Goal: Task Accomplishment & Management: Complete application form

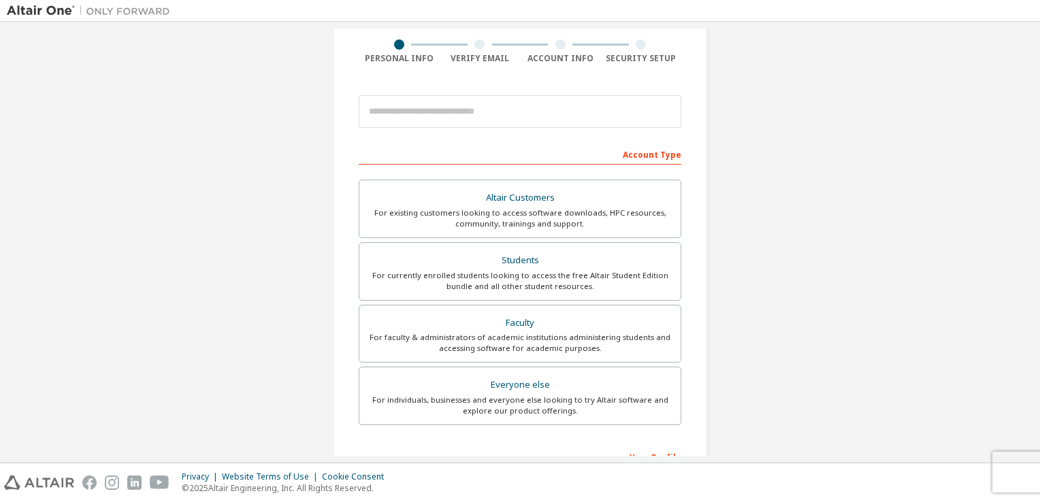
scroll to position [103, 0]
click at [534, 278] on div "For currently enrolled students looking to access the free Altair Student Editi…" at bounding box center [520, 281] width 305 height 22
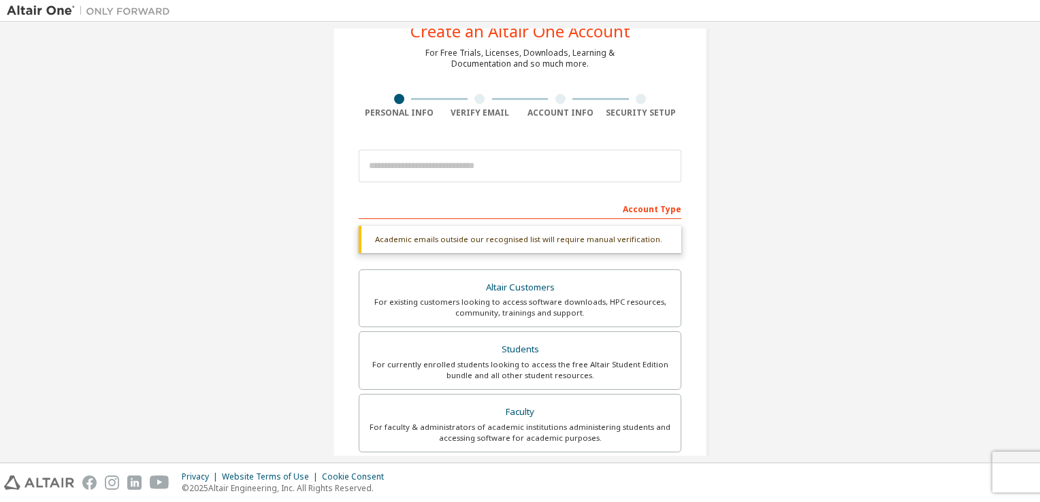
scroll to position [5, 0]
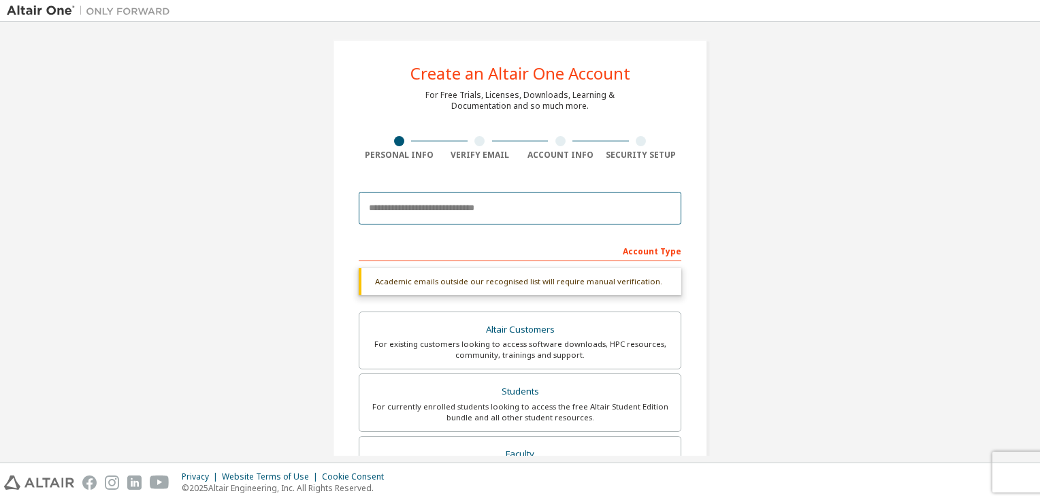
click at [449, 212] on input "email" at bounding box center [520, 208] width 323 height 33
type input "**********"
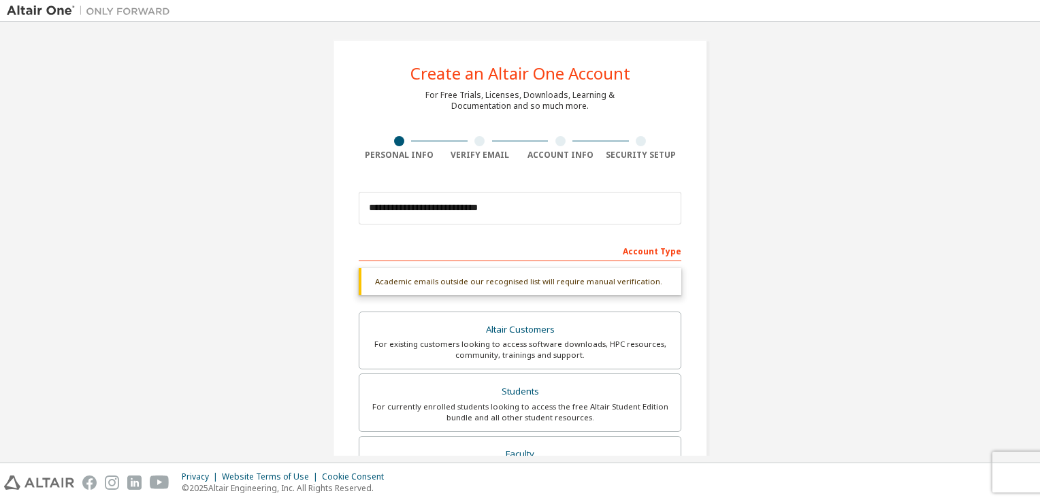
type input "*****"
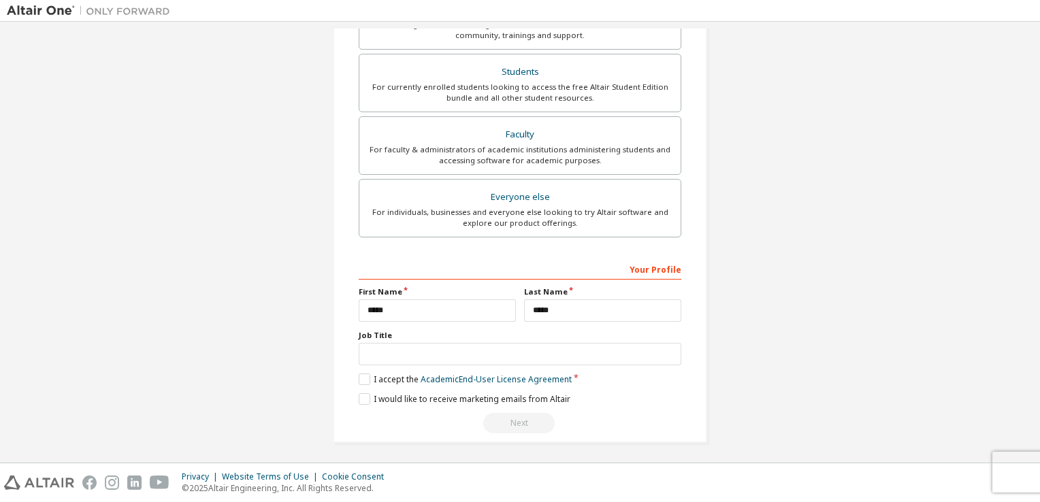
scroll to position [325, 0]
click at [476, 361] on input "text" at bounding box center [520, 355] width 323 height 22
click at [359, 380] on label "I accept the Academic End-User License Agreement" at bounding box center [465, 380] width 213 height 12
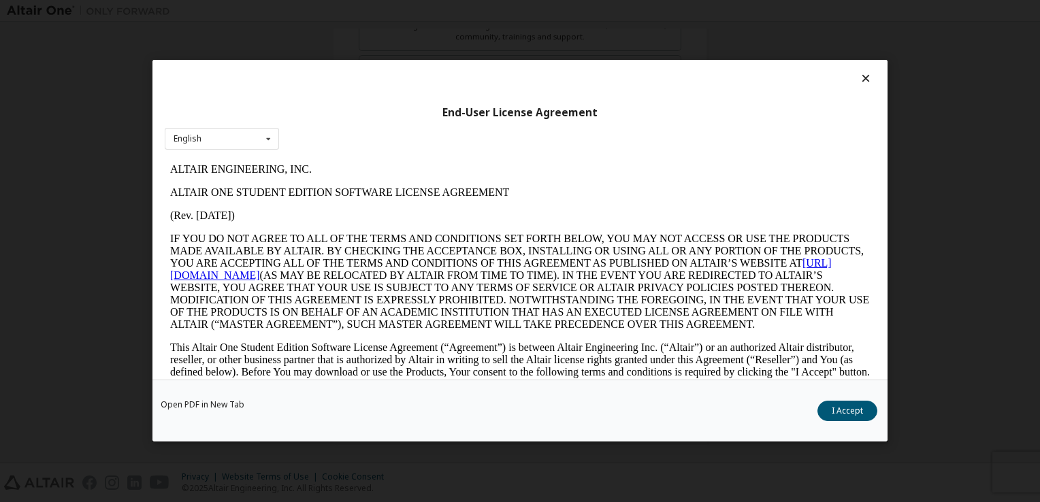
scroll to position [19, 0]
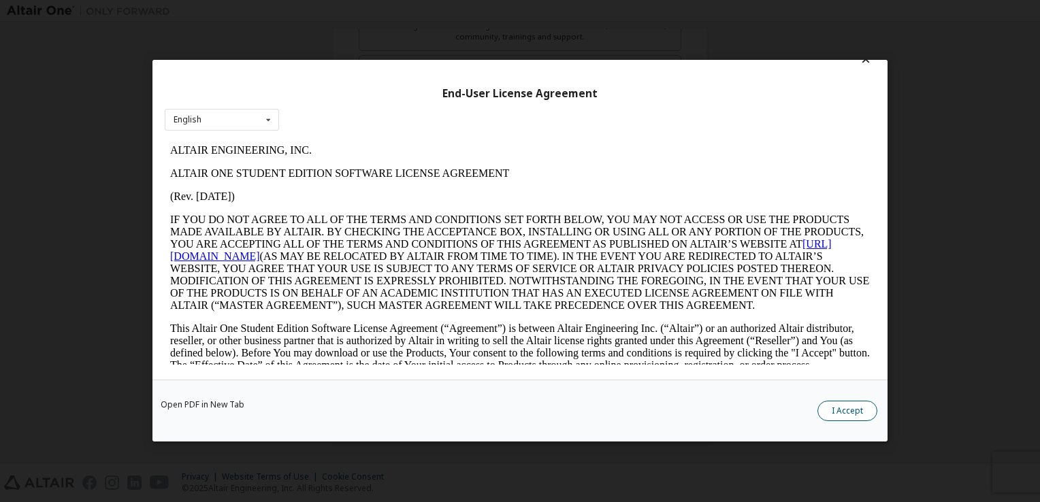
click at [844, 403] on button "I Accept" at bounding box center [848, 412] width 60 height 20
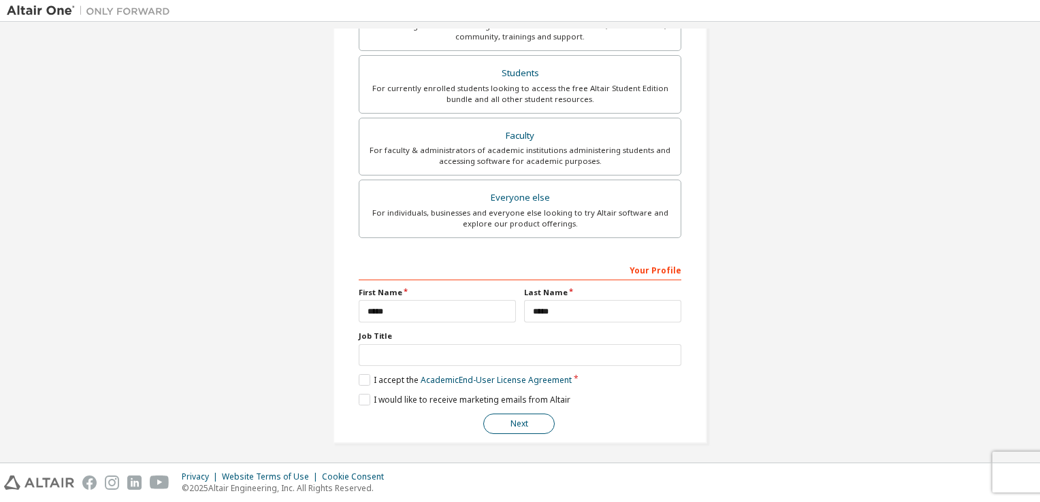
click at [531, 421] on button "Next" at bounding box center [518, 424] width 71 height 20
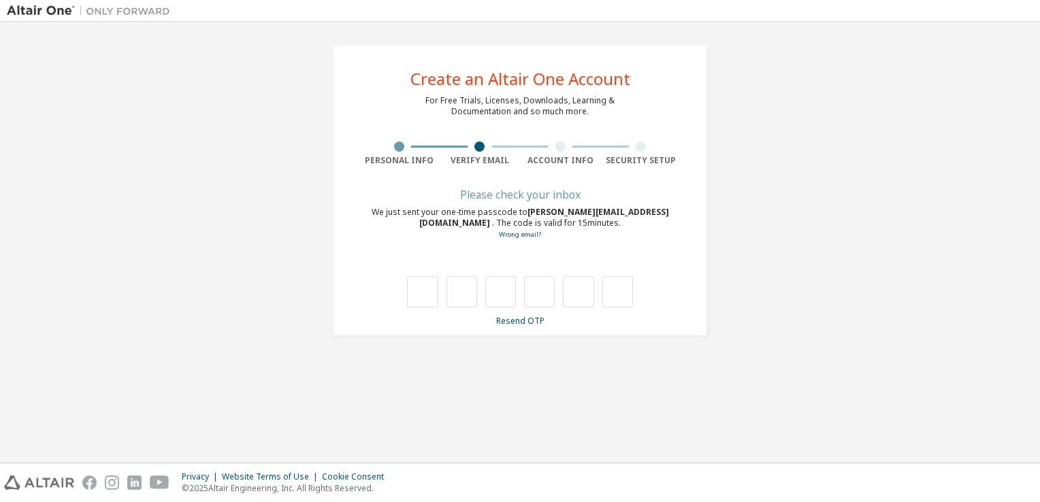
scroll to position [0, 0]
type input "*"
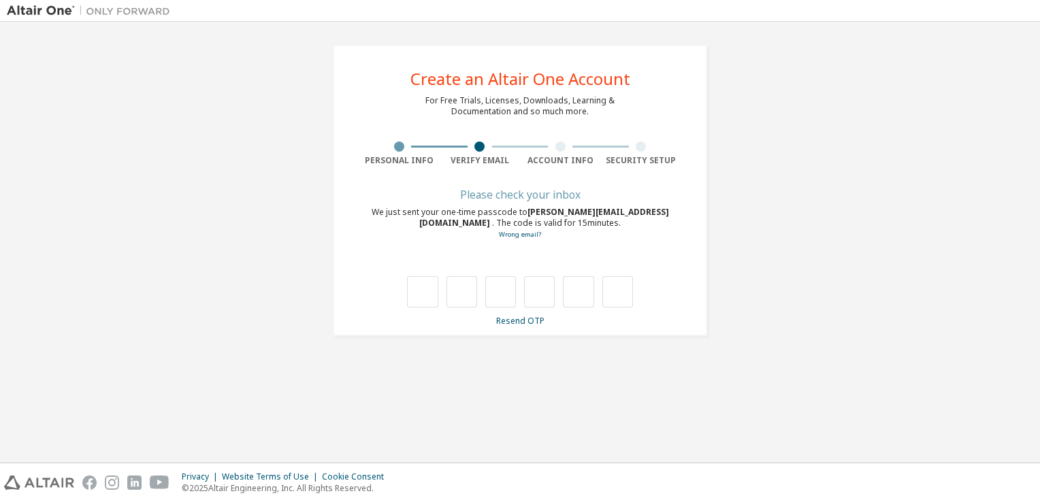
type input "*"
